Goal: Information Seeking & Learning: Understand process/instructions

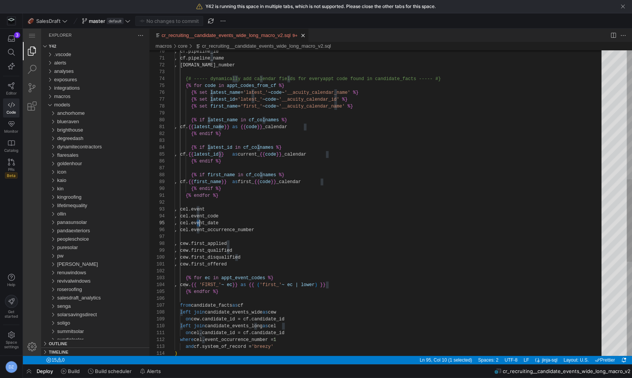
scroll to position [27, 25]
click at [295, 214] on div ", cf.pipeline_id , cf.pipeline_name , [DOMAIN_NAME]_number {# ----- dynamically…" at bounding box center [391, 138] width 432 height 1129
